Goal: Information Seeking & Learning: Learn about a topic

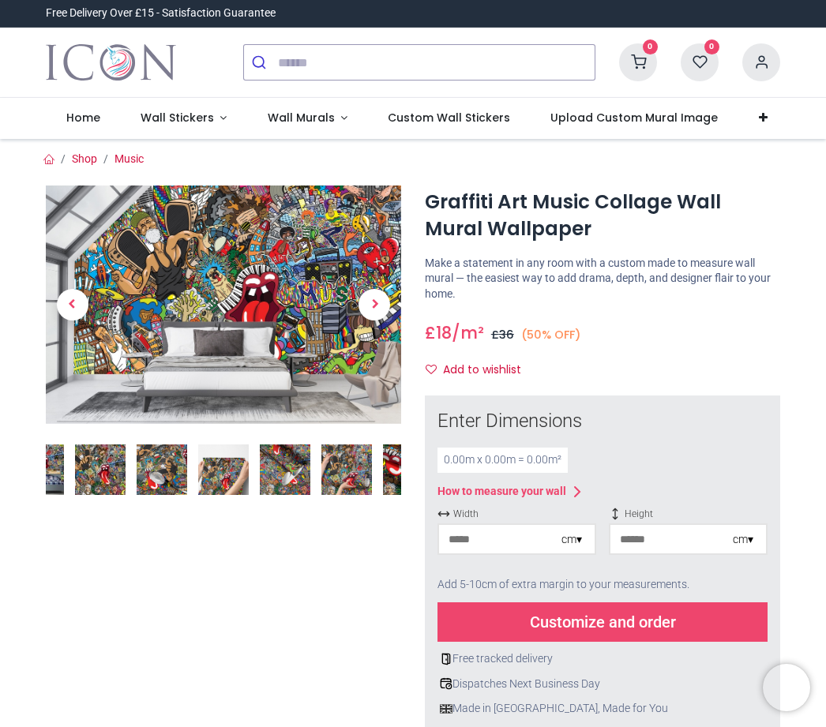
click at [264, 278] on img at bounding box center [223, 305] width 355 height 238
click at [222, 293] on img at bounding box center [223, 305] width 355 height 238
click at [112, 477] on img at bounding box center [100, 470] width 51 height 51
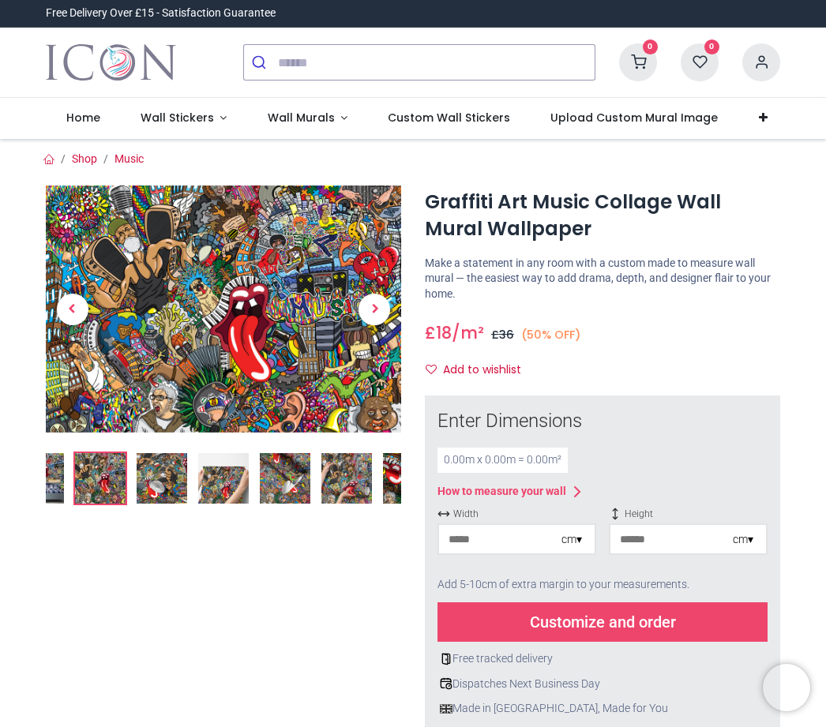
click at [367, 310] on span "Next" at bounding box center [374, 310] width 32 height 32
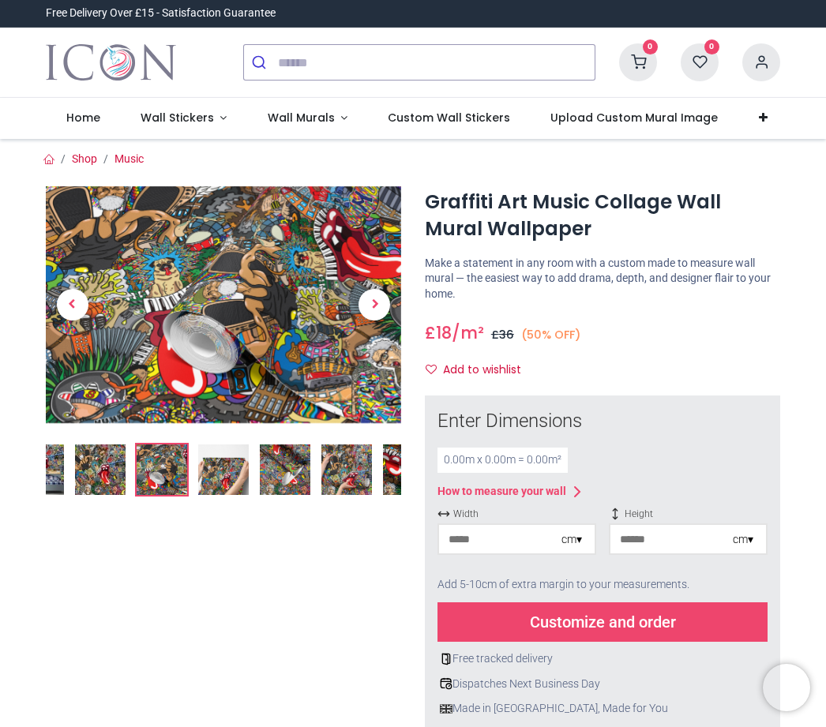
click at [367, 301] on span "Next" at bounding box center [374, 305] width 32 height 32
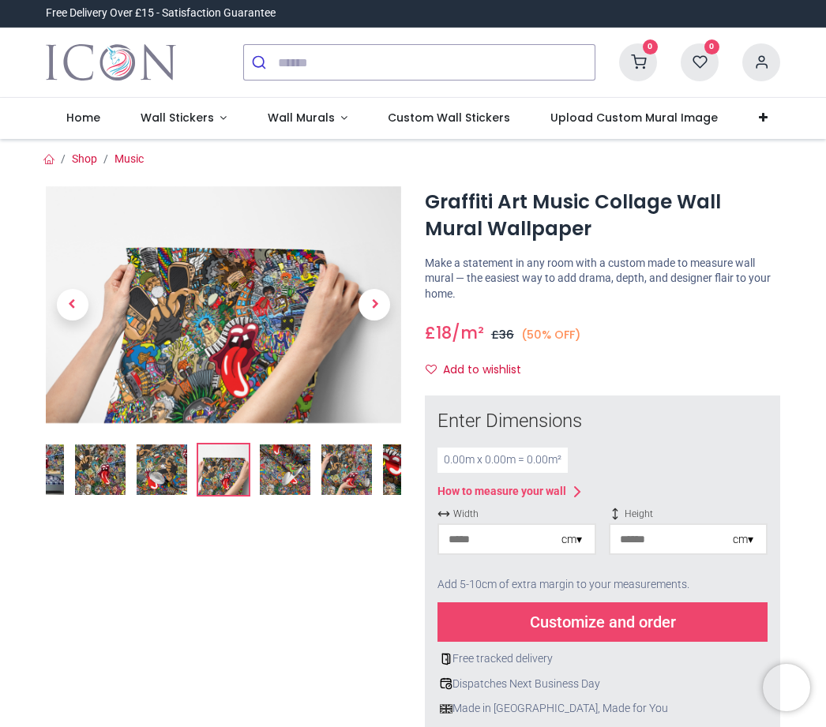
click at [366, 308] on span "Next" at bounding box center [374, 305] width 32 height 32
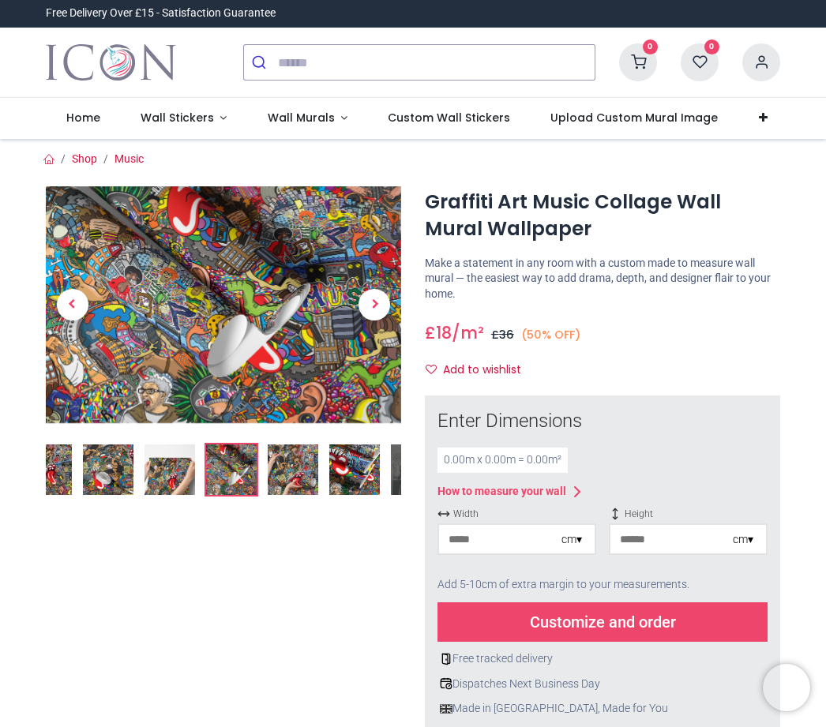
click at [375, 308] on span "Next" at bounding box center [374, 305] width 32 height 32
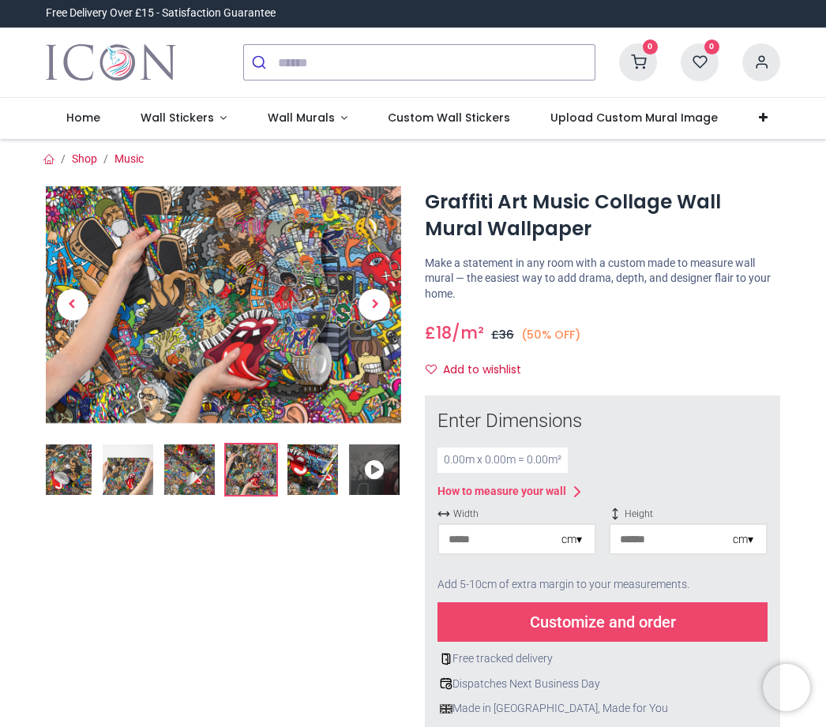
click at [287, 120] on span "Wall Murals" at bounding box center [301, 118] width 67 height 16
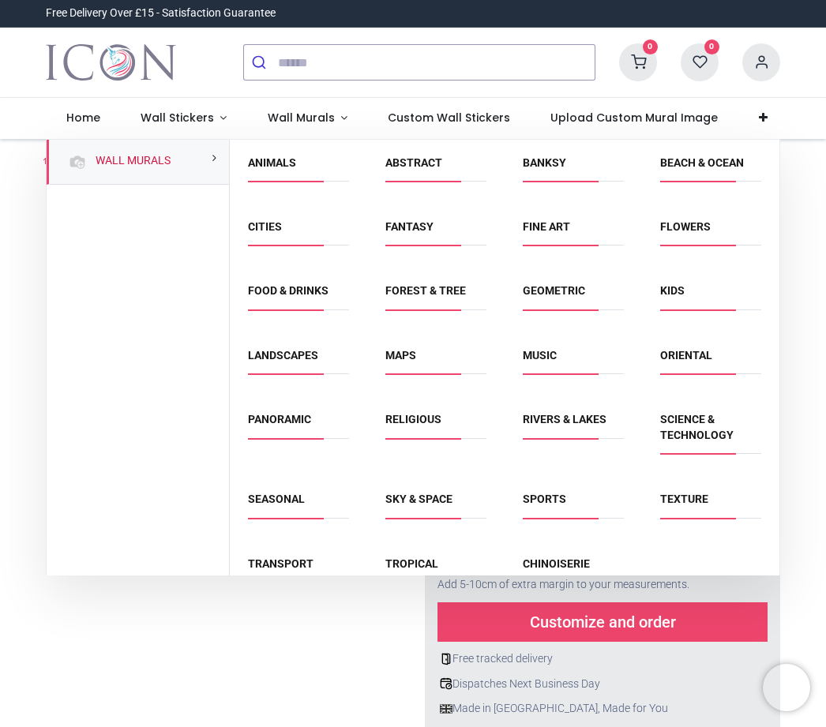
click at [531, 355] on link "Music" at bounding box center [540, 355] width 34 height 13
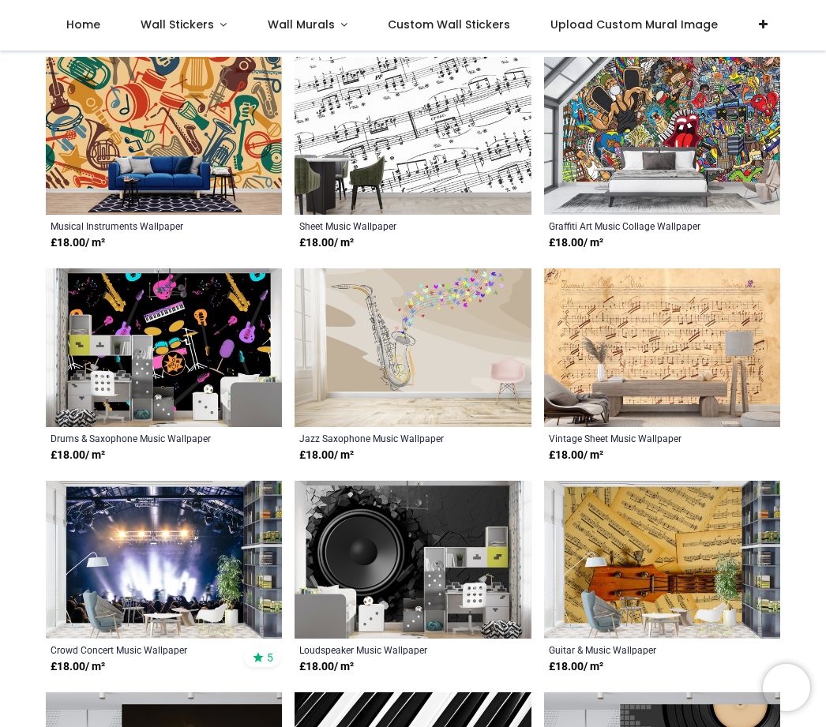
scroll to position [760, 0]
click at [391, 28] on span "Custom Wall Stickers" at bounding box center [449, 25] width 122 height 16
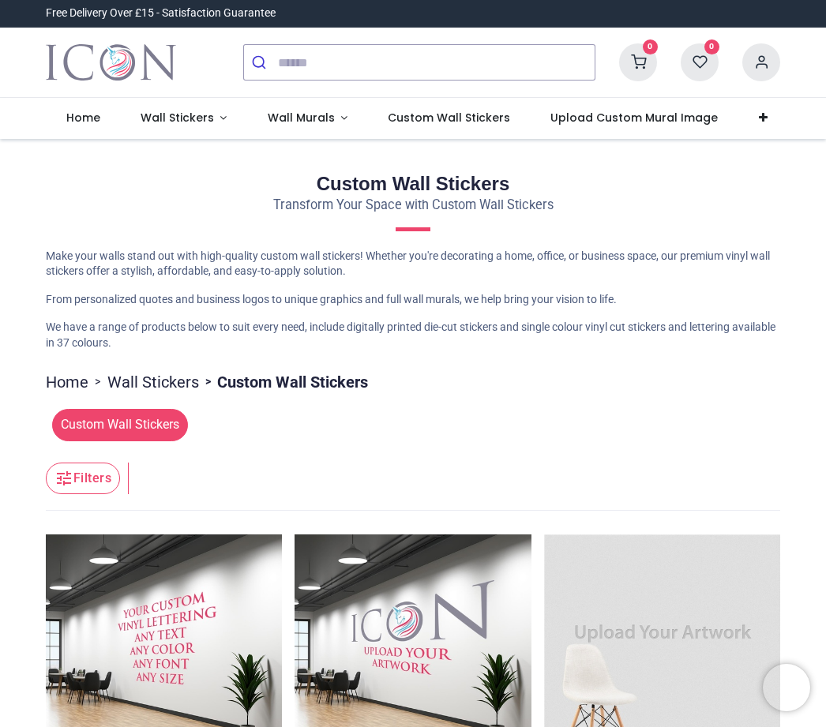
click at [163, 122] on span "Wall Stickers" at bounding box center [177, 118] width 73 height 16
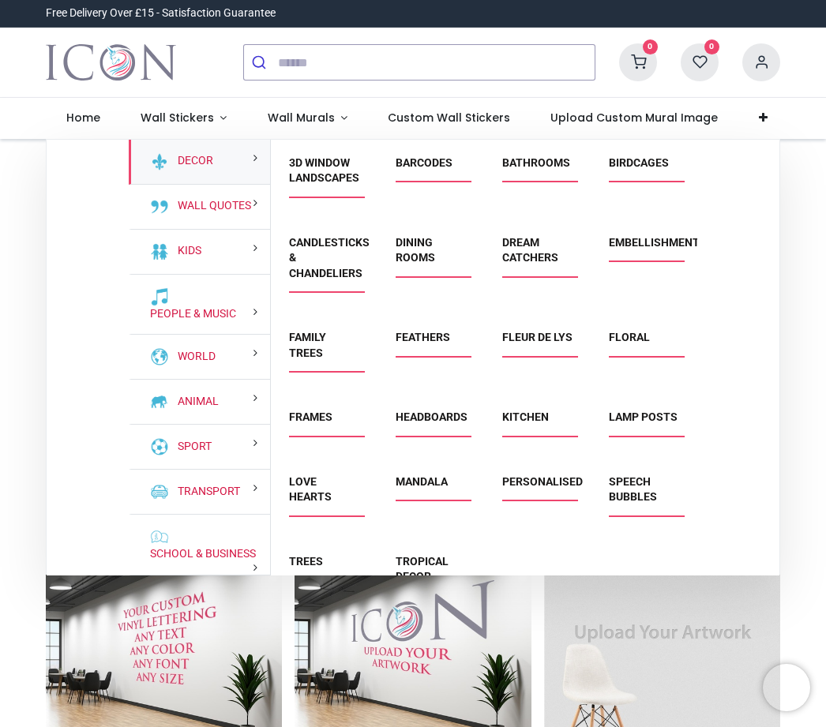
click at [316, 489] on link "Love Hearts" at bounding box center [310, 489] width 43 height 28
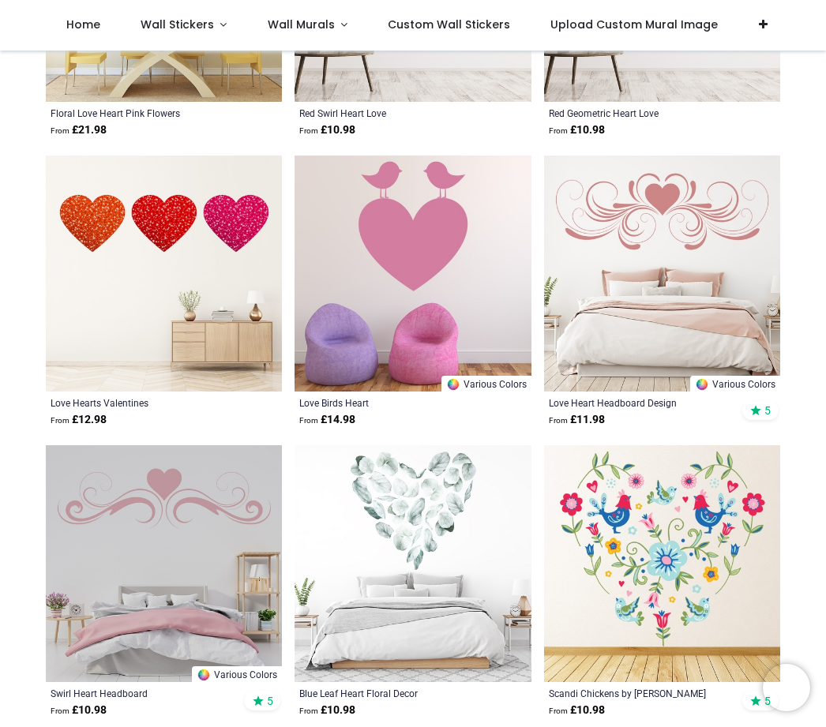
scroll to position [1962, 0]
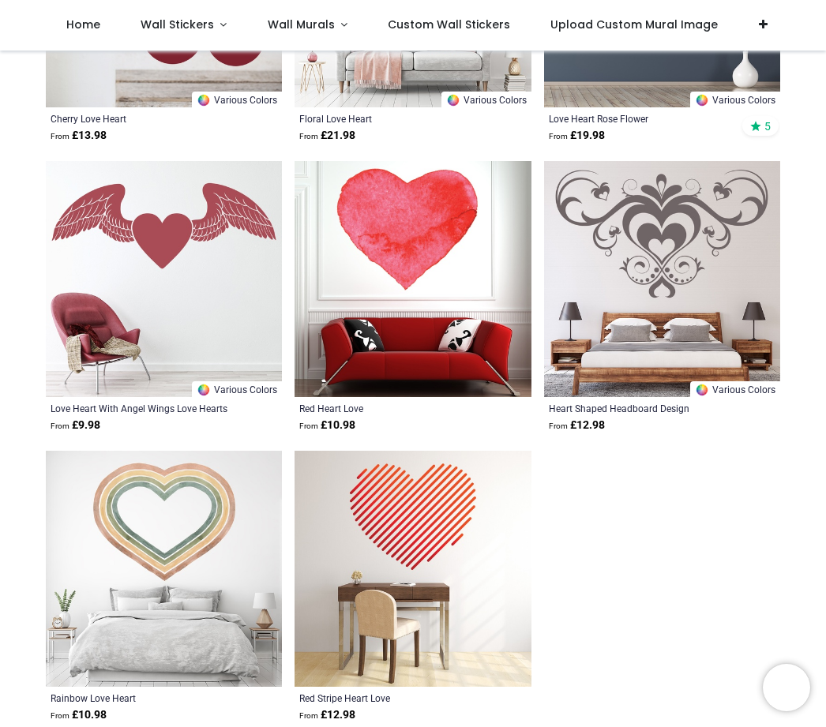
scroll to position [5147, 0]
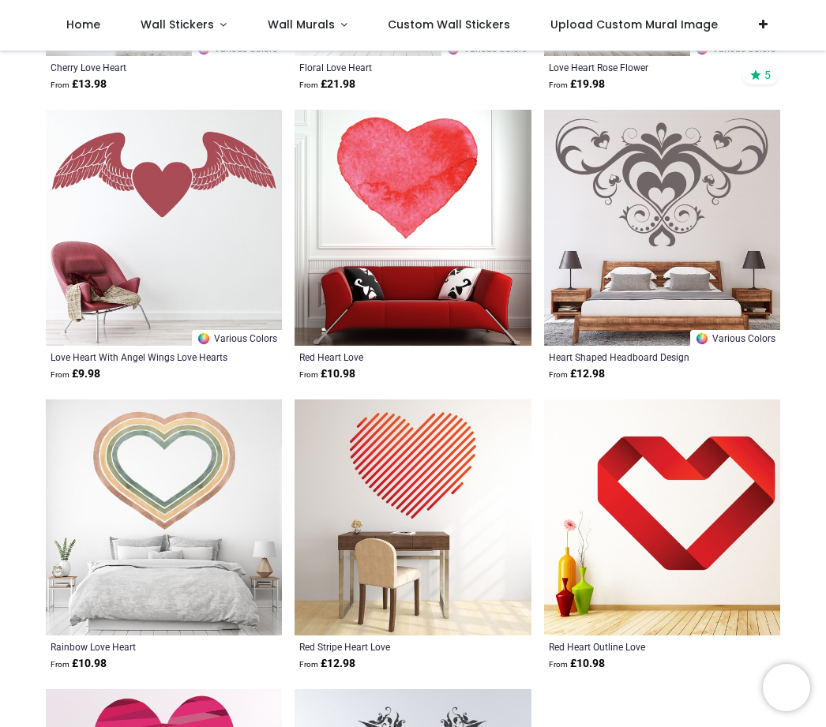
scroll to position [5197, 0]
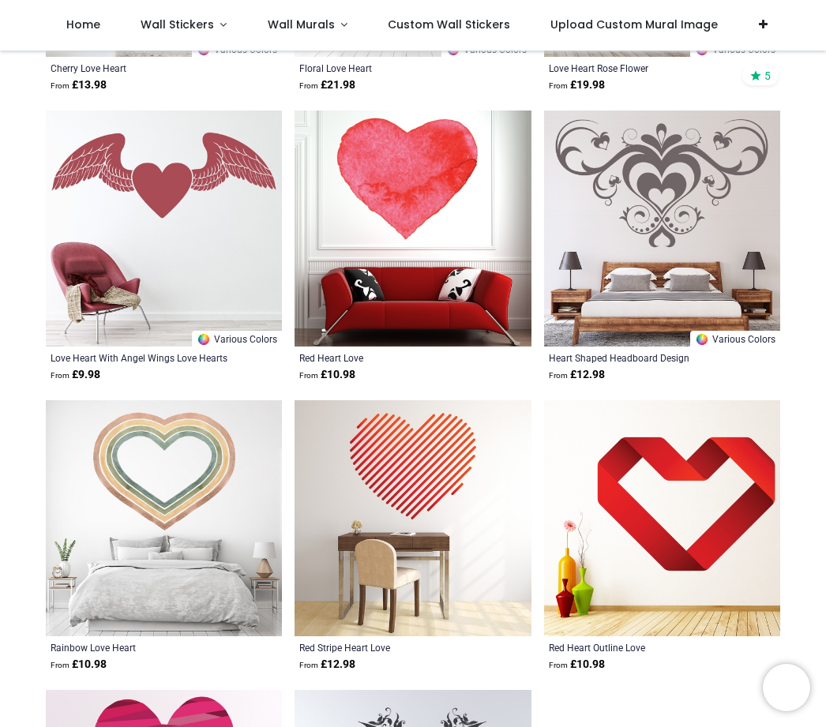
click at [174, 38] on link "Wall Stickers" at bounding box center [183, 25] width 127 height 51
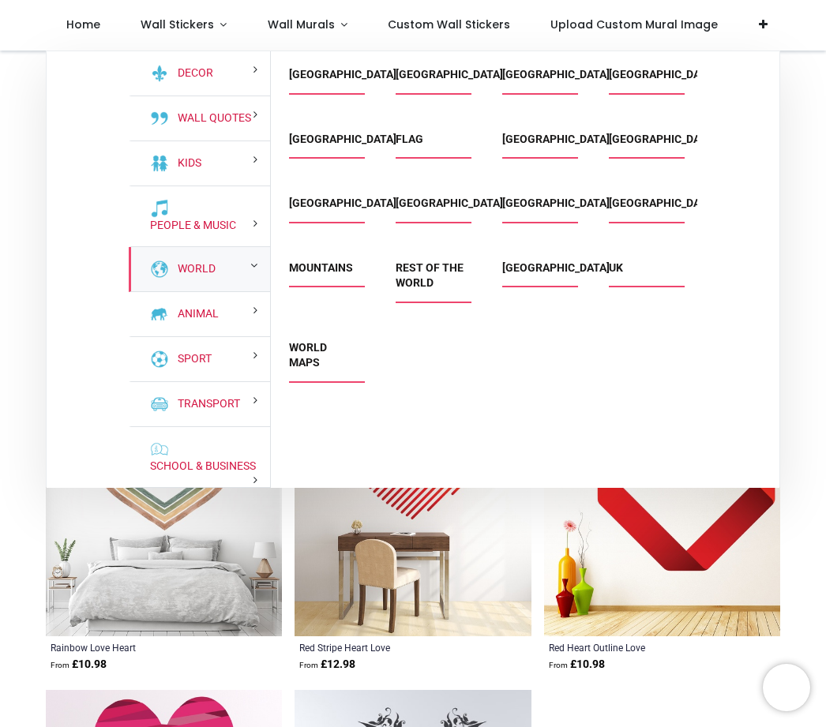
click at [174, 263] on link "World" at bounding box center [193, 269] width 44 height 16
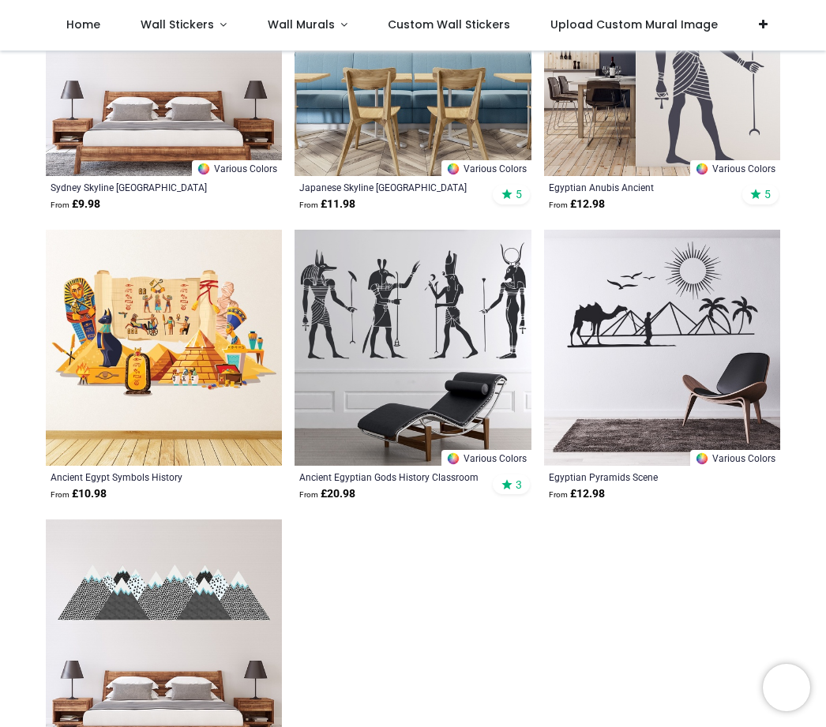
scroll to position [2542, 0]
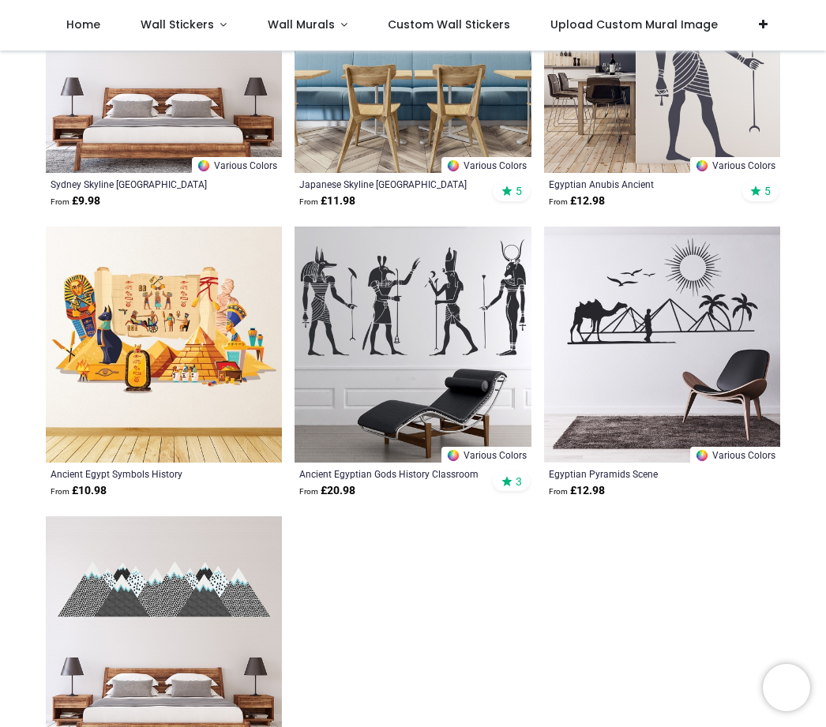
click at [158, 39] on link "Wall Stickers" at bounding box center [183, 25] width 127 height 51
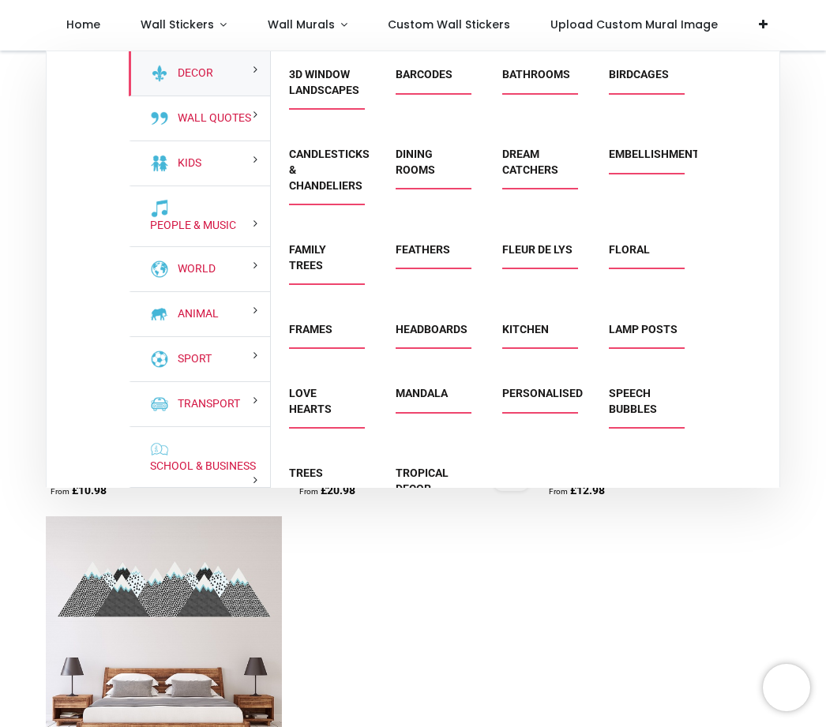
click at [403, 161] on link "Dining Rooms" at bounding box center [415, 162] width 39 height 28
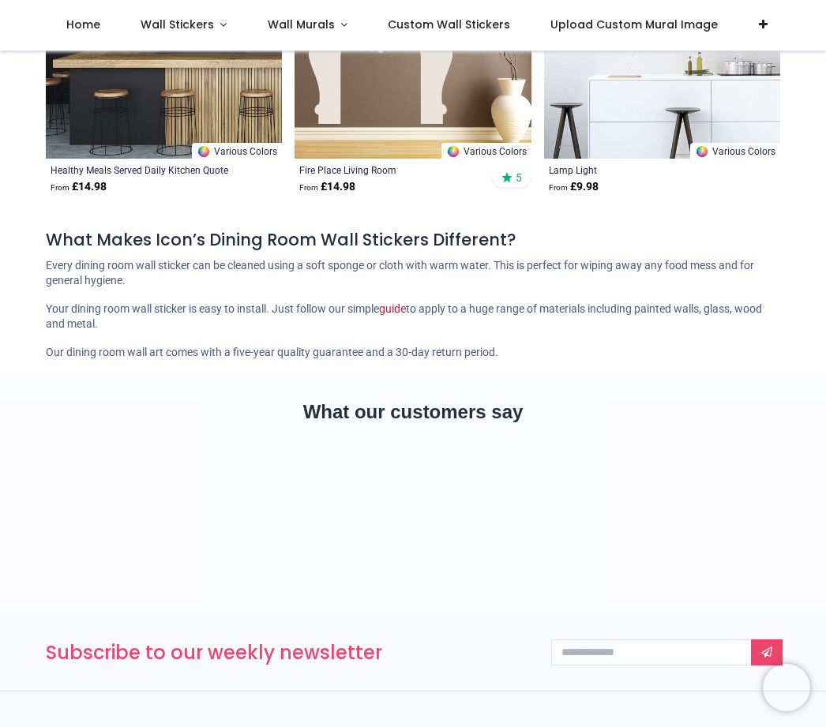
scroll to position [1314, 0]
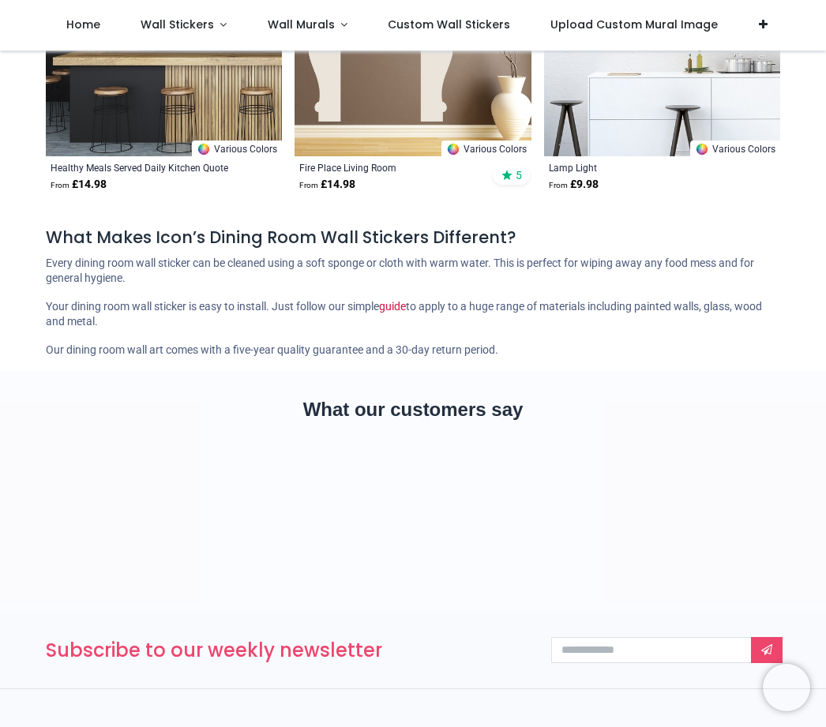
click at [164, 39] on link "Wall Stickers" at bounding box center [183, 25] width 127 height 51
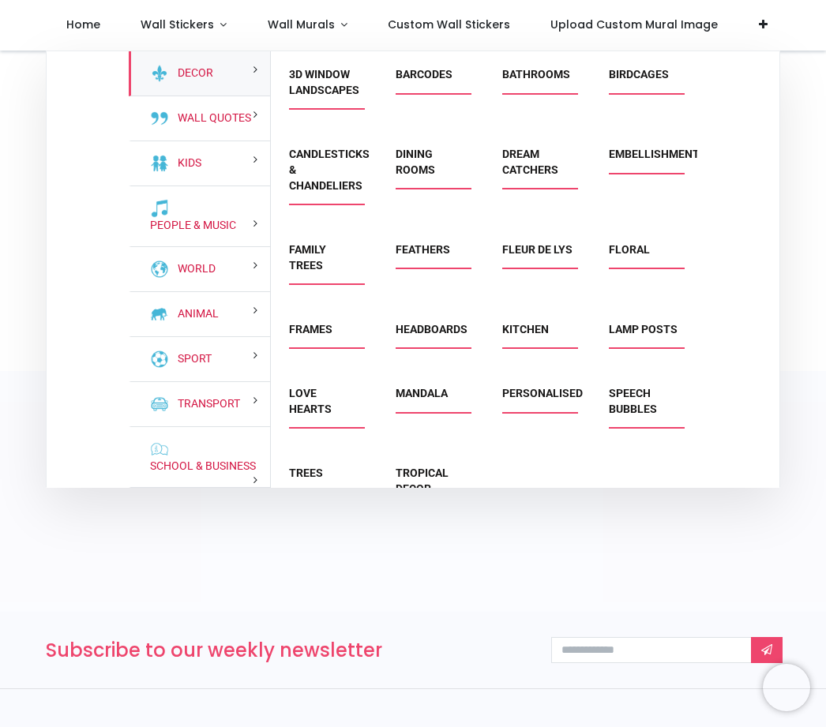
click at [317, 263] on link "Family Trees" at bounding box center [307, 257] width 37 height 28
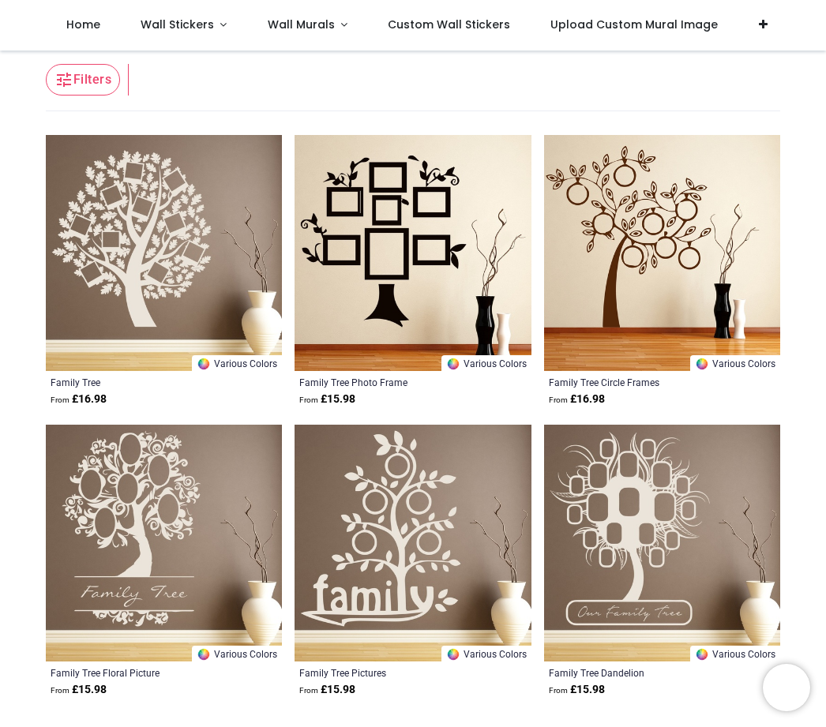
scroll to position [227, 0]
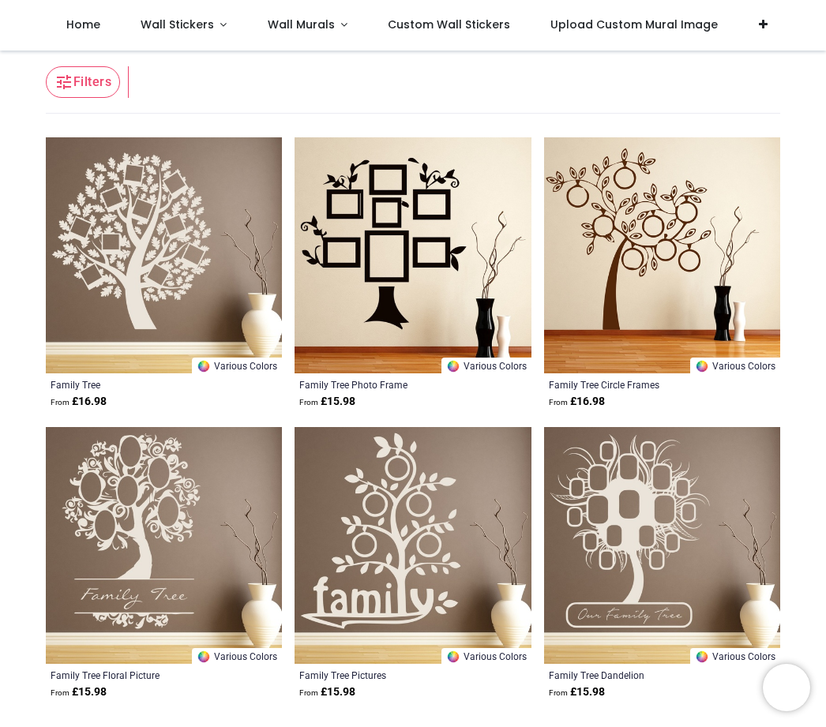
click at [268, 32] on span "Wall Murals" at bounding box center [301, 25] width 67 height 16
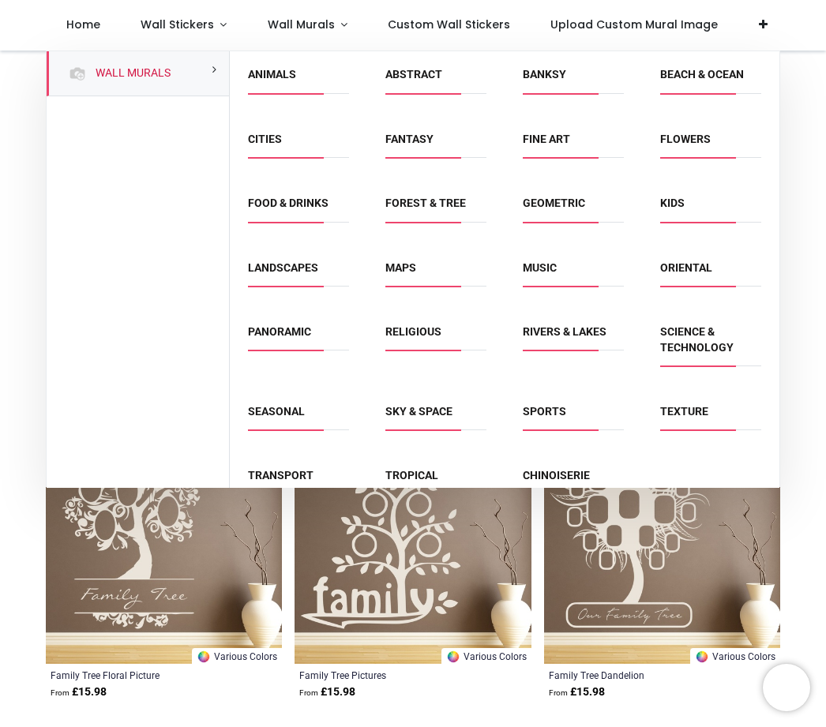
click at [542, 73] on link "Banksy" at bounding box center [544, 74] width 43 height 13
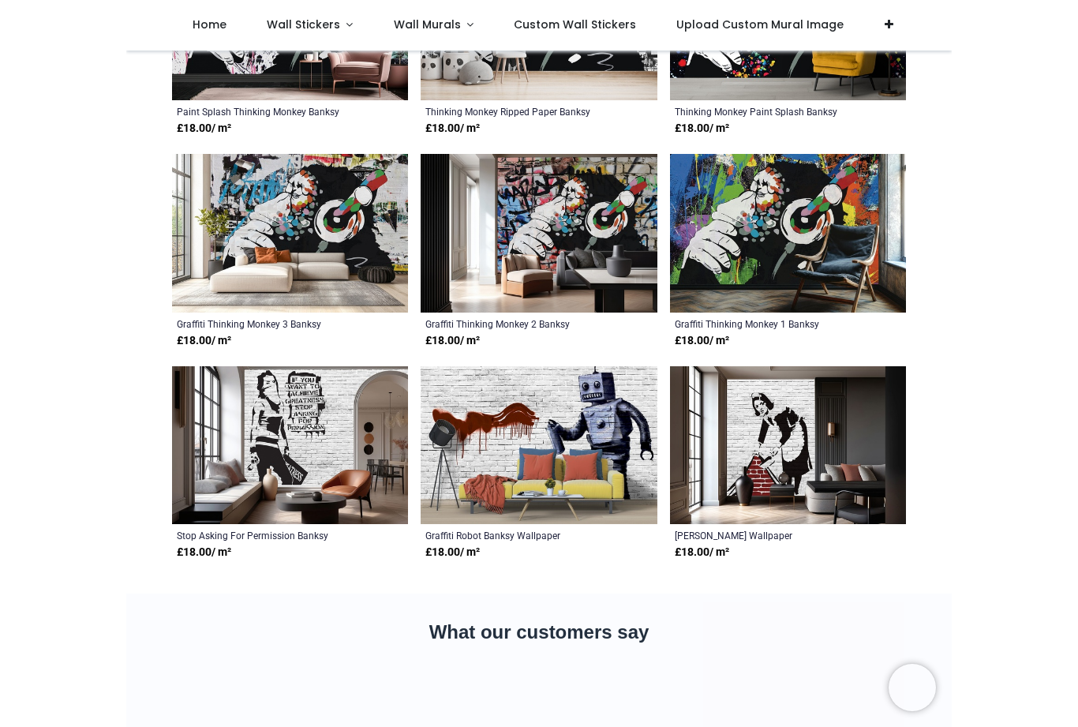
scroll to position [511, 0]
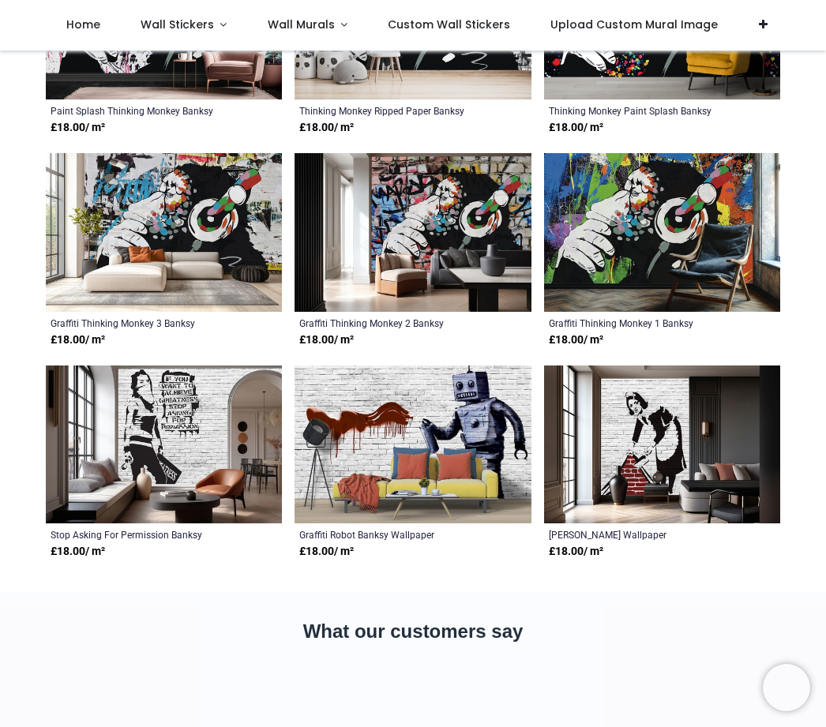
click at [158, 426] on img at bounding box center [164, 445] width 236 height 159
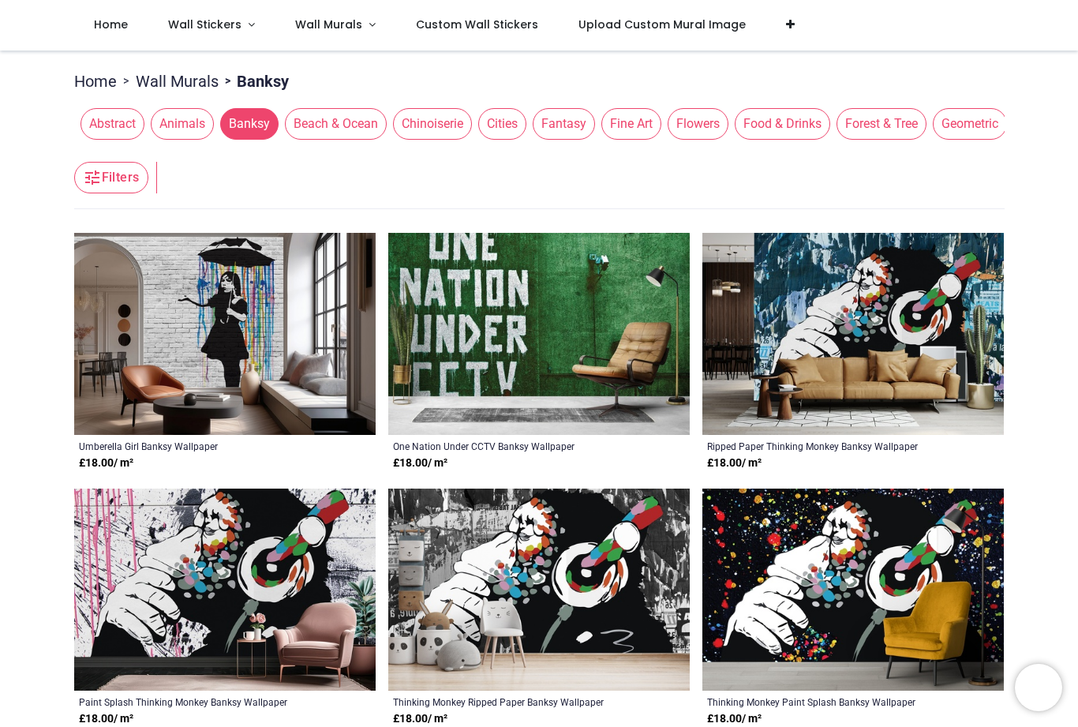
scroll to position [6, 0]
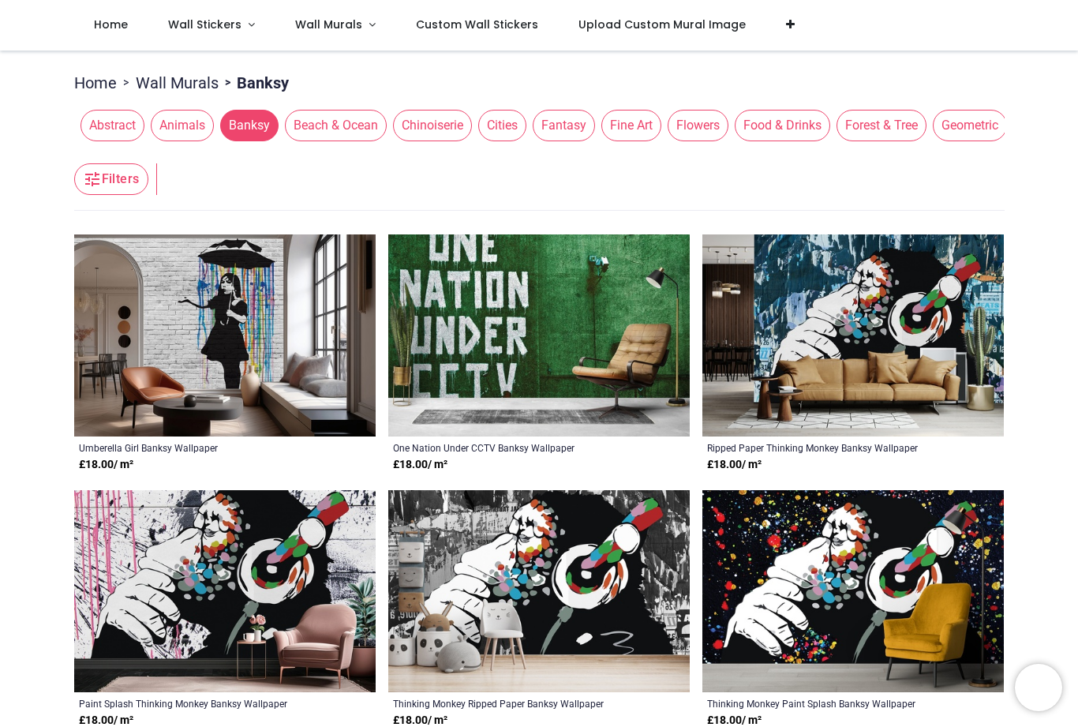
click at [703, 135] on span "Flowers" at bounding box center [698, 126] width 61 height 32
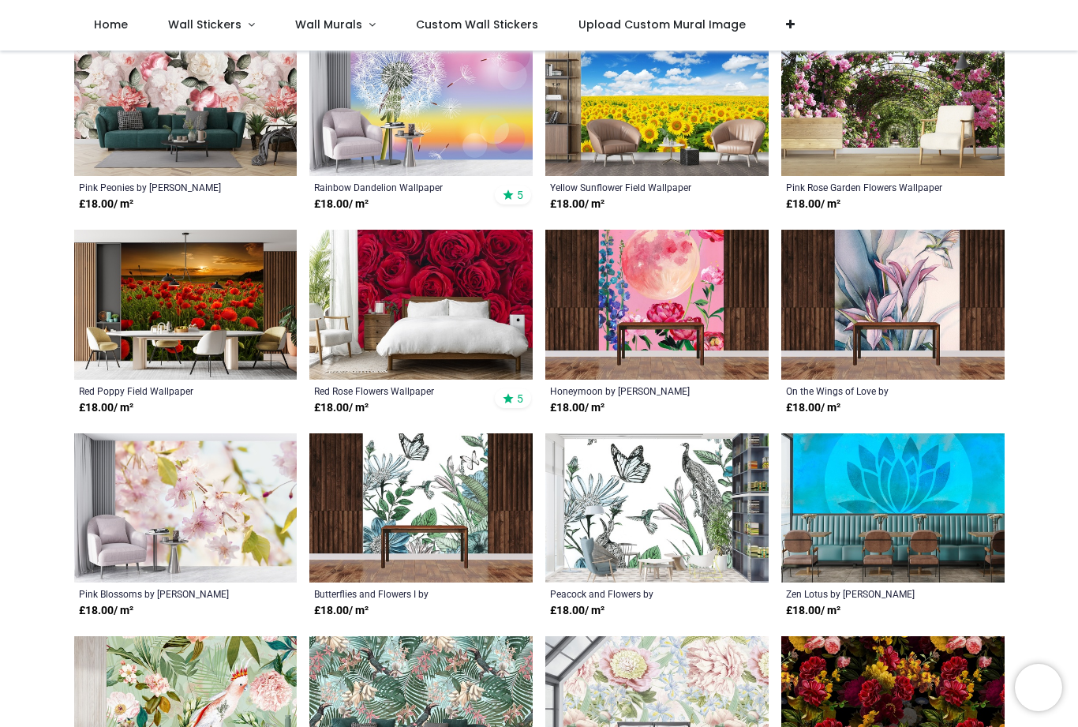
scroll to position [1637, 0]
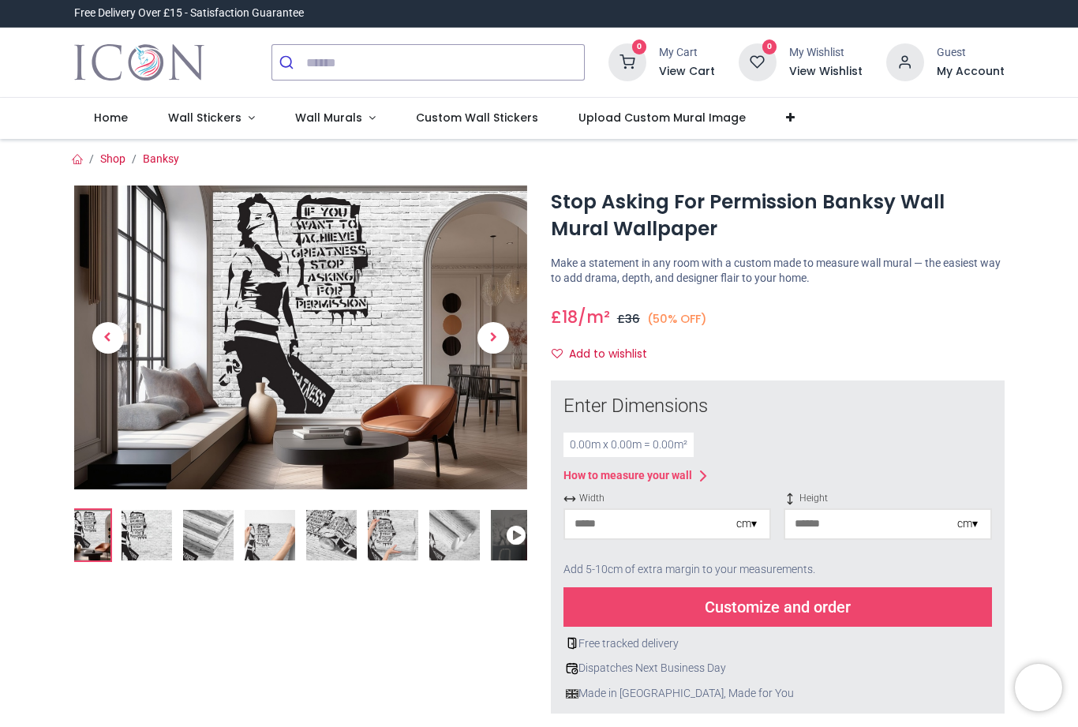
click at [281, 363] on img at bounding box center [301, 338] width 454 height 304
click at [492, 341] on span "Next" at bounding box center [494, 338] width 32 height 32
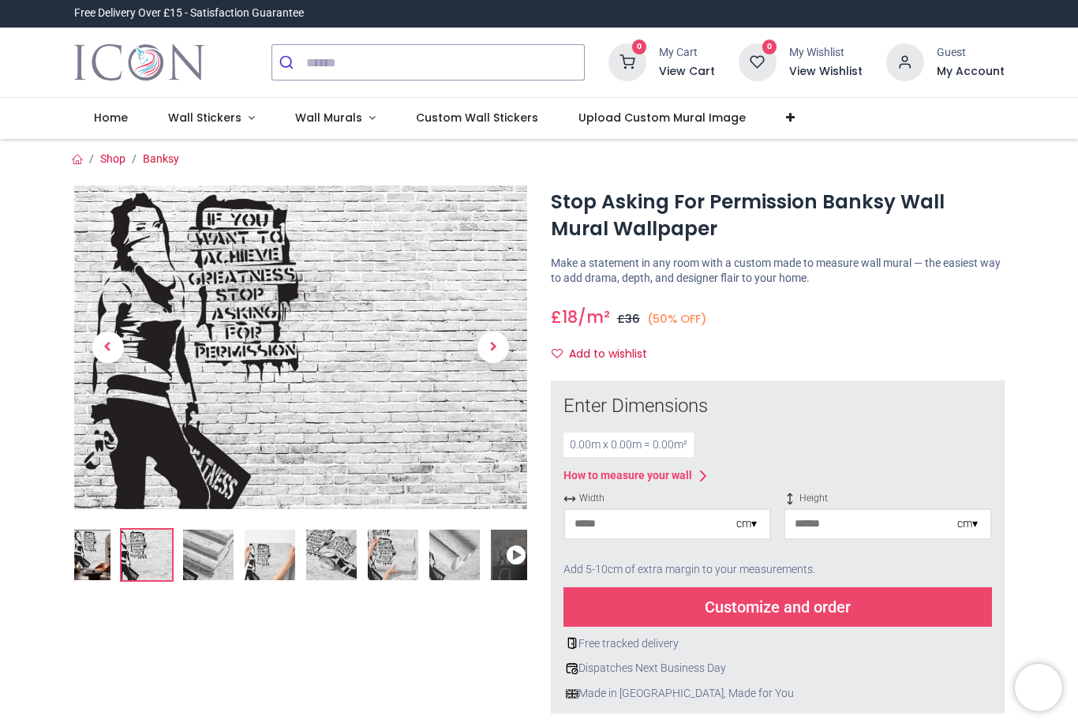
click at [484, 358] on span "Next" at bounding box center [494, 348] width 32 height 32
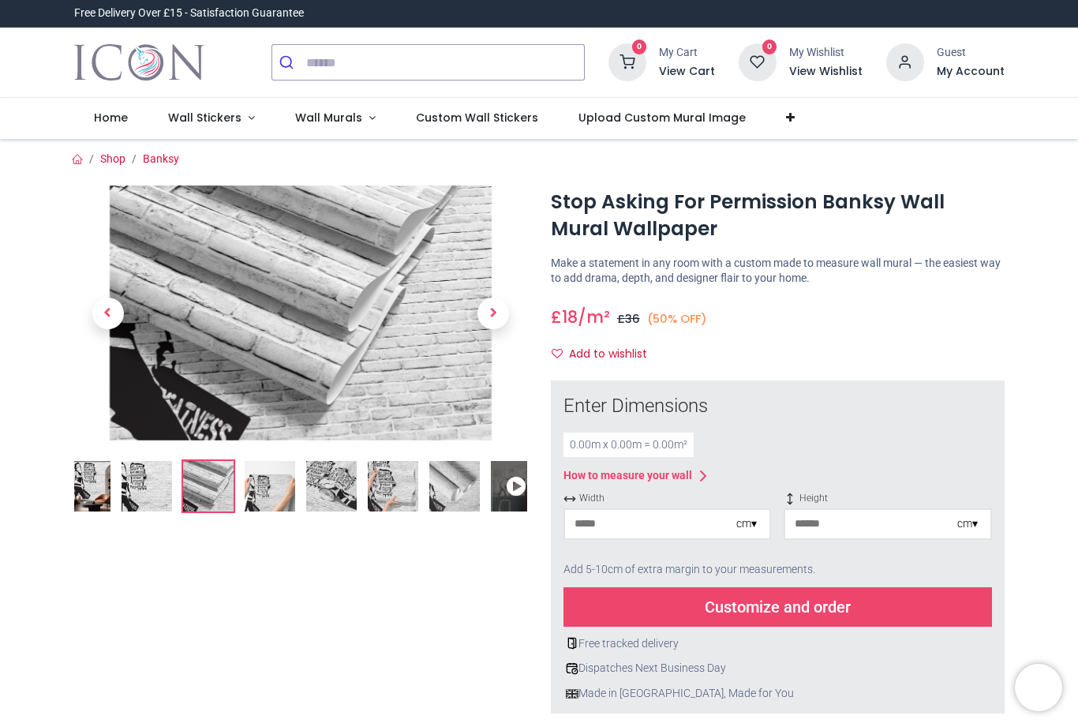
click at [481, 325] on link at bounding box center [494, 313] width 68 height 178
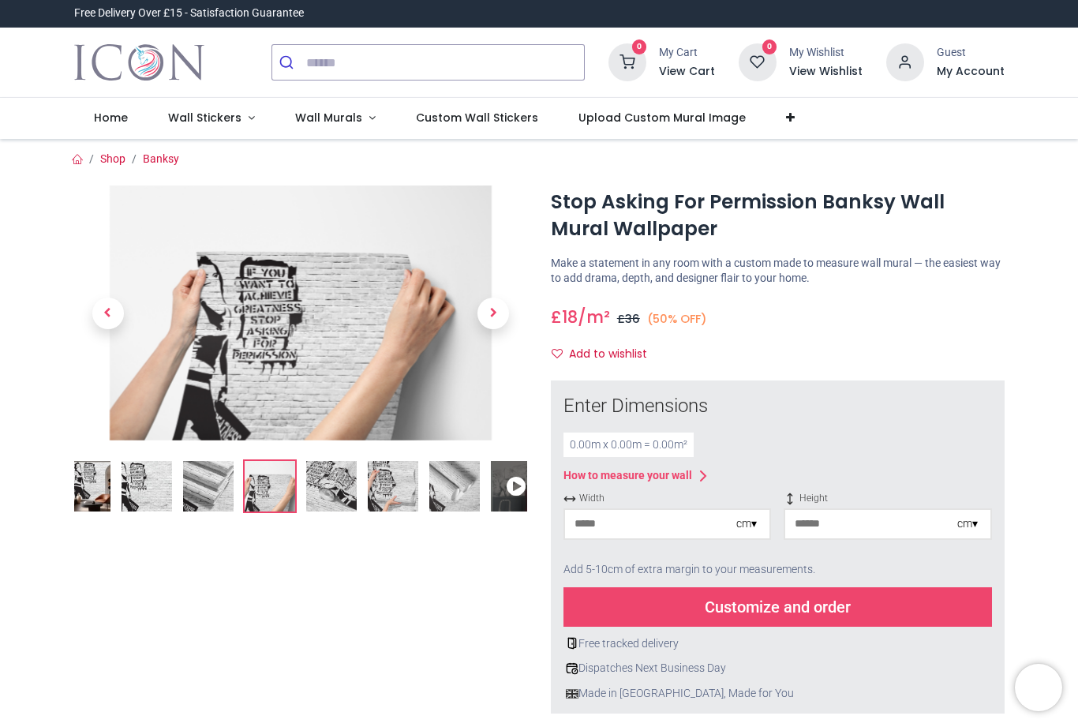
click at [482, 309] on span "Next" at bounding box center [494, 314] width 32 height 32
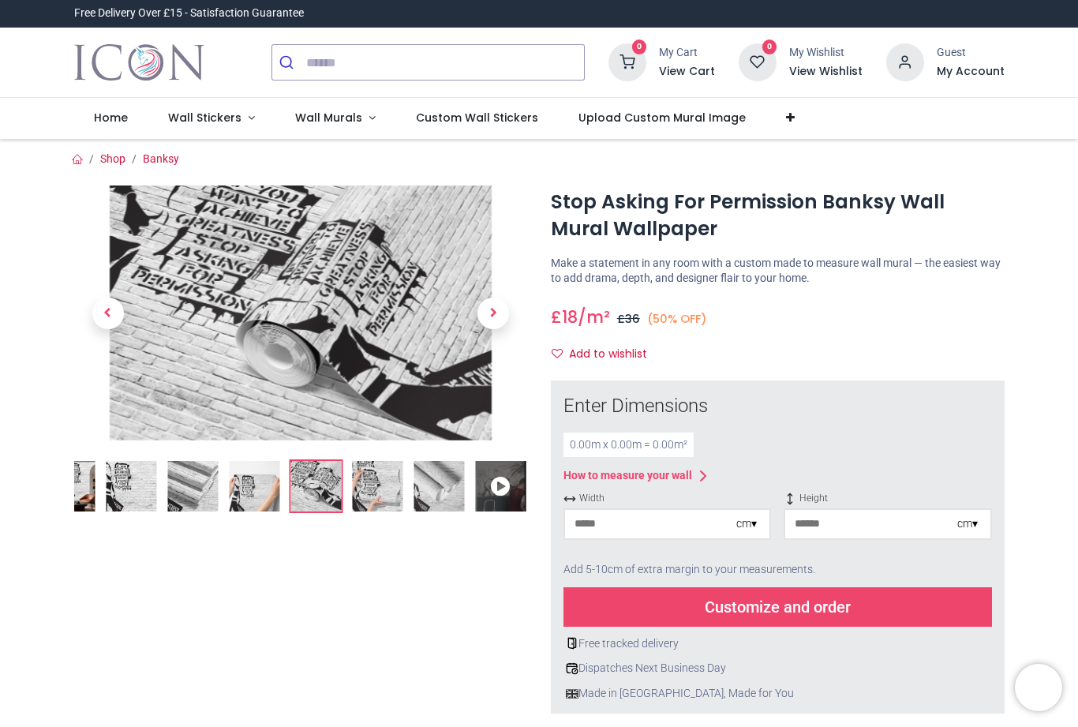
click at [487, 317] on span "Next" at bounding box center [494, 314] width 32 height 32
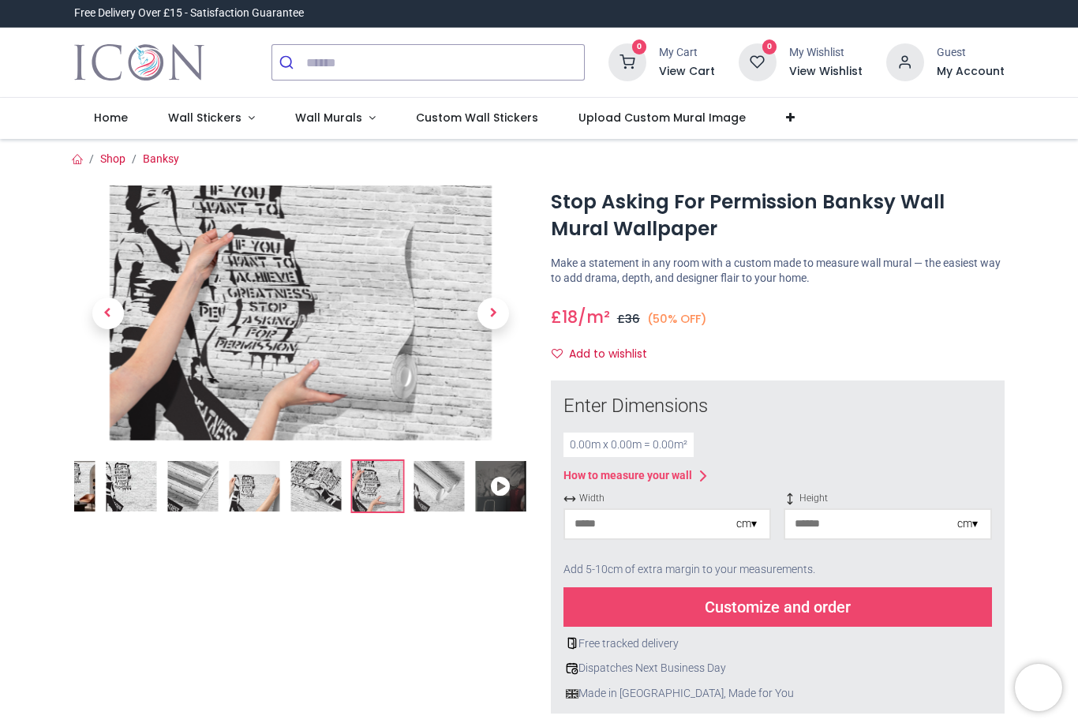
click at [490, 312] on span "Next" at bounding box center [494, 314] width 32 height 32
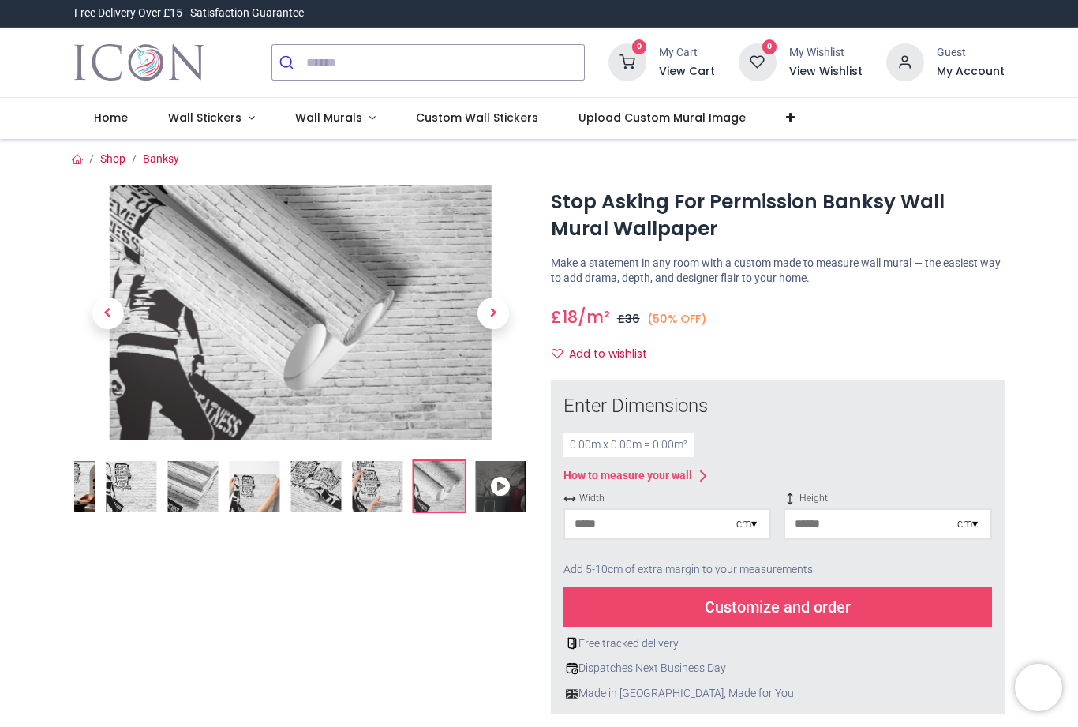
click at [489, 303] on span "Next" at bounding box center [494, 314] width 32 height 32
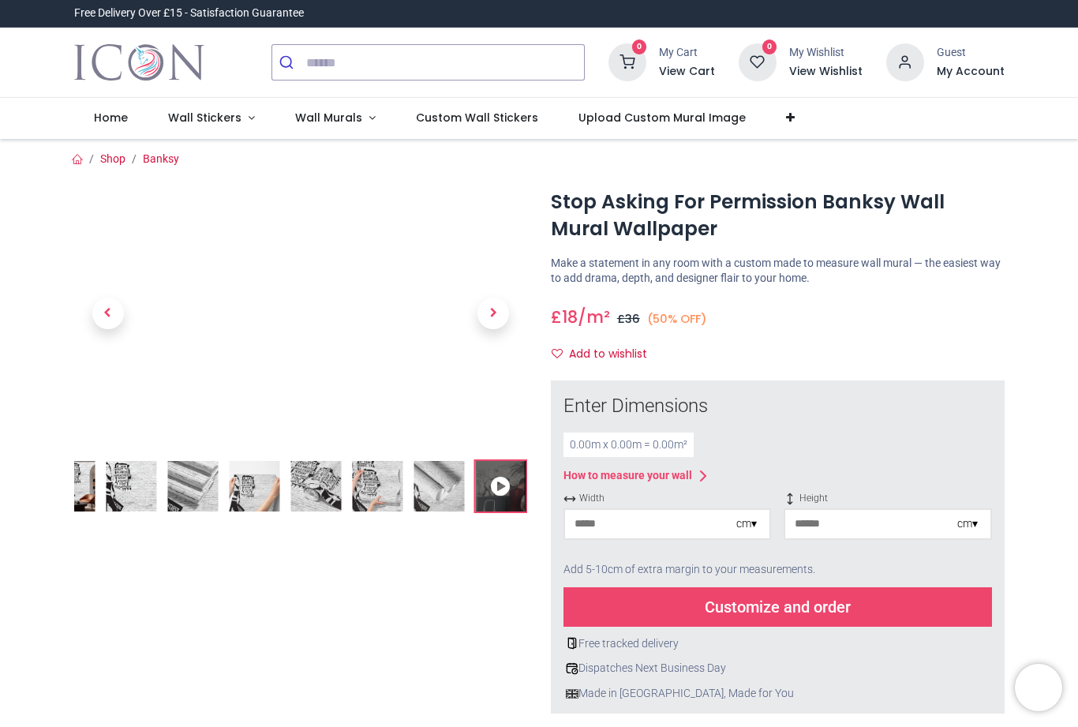
click at [488, 307] on span "Next" at bounding box center [494, 314] width 32 height 32
